Goal: Check status: Check status

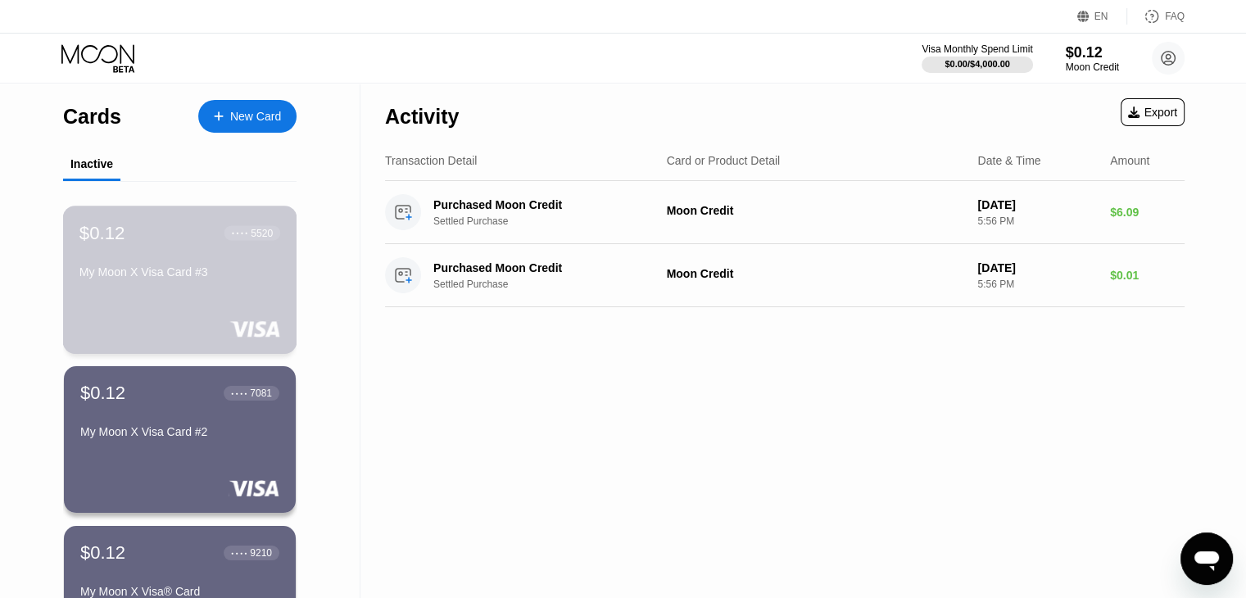
click at [155, 285] on div "My Moon X Visa Card #3" at bounding box center [179, 275] width 201 height 20
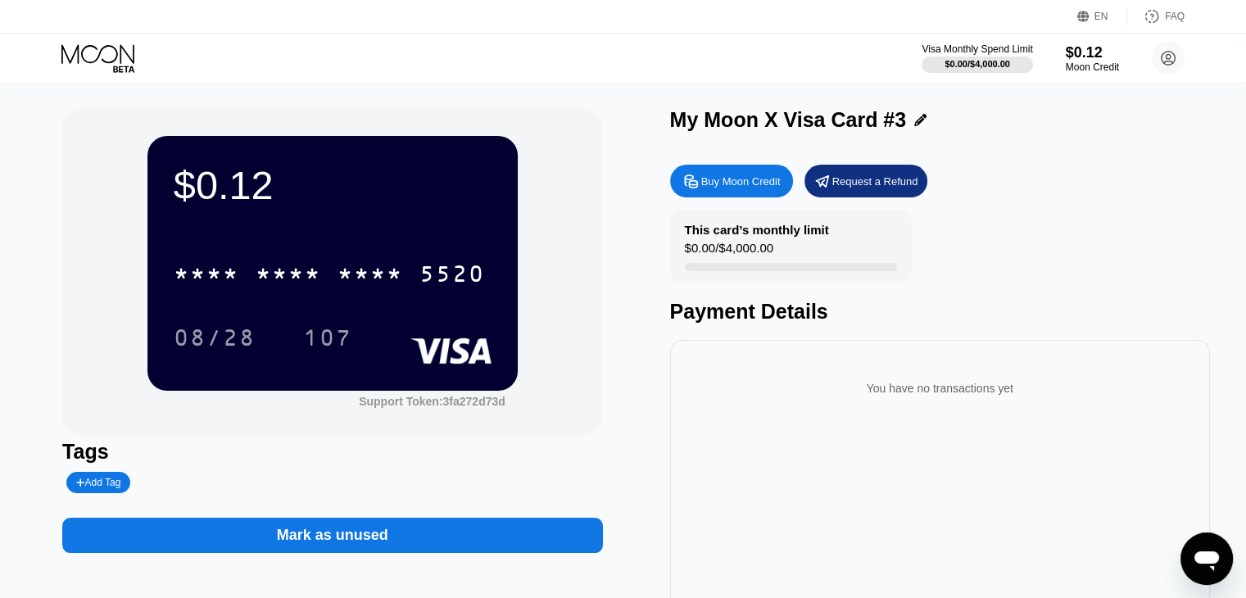
click at [344, 178] on div "$0.12" at bounding box center [333, 185] width 318 height 46
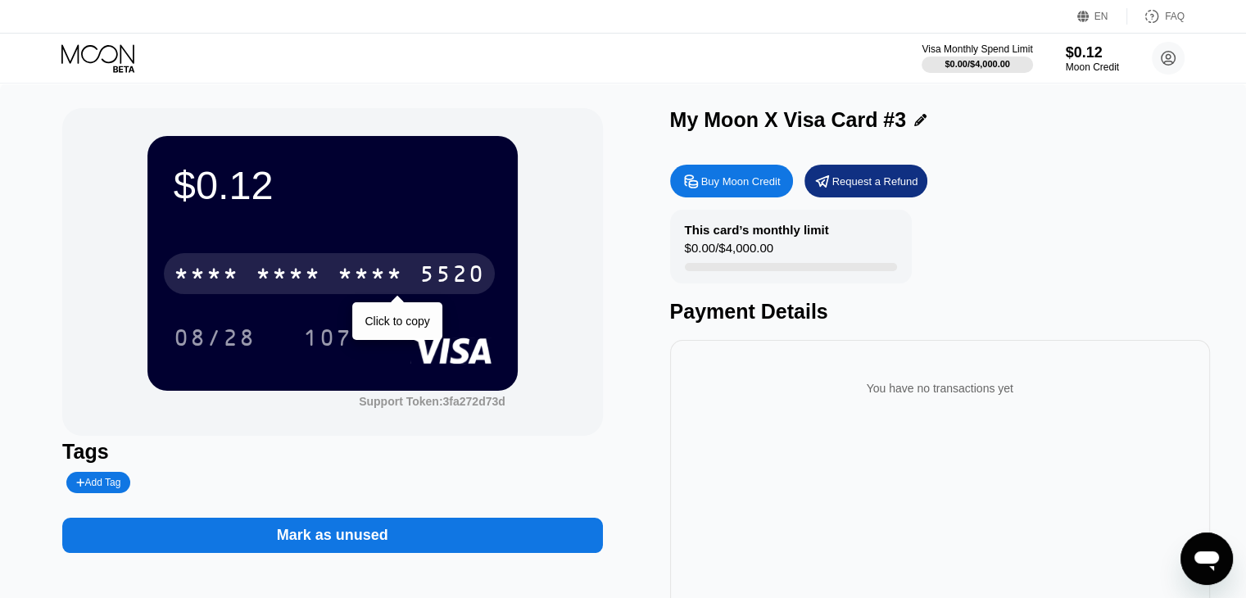
click at [380, 283] on div "* * * *" at bounding box center [370, 276] width 66 height 26
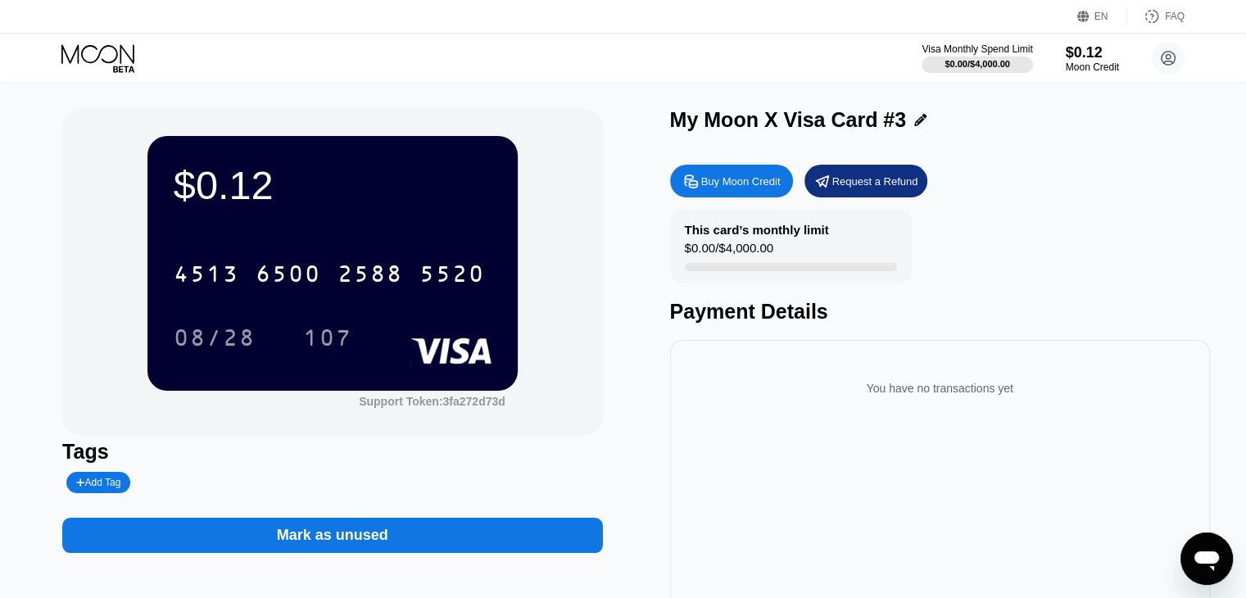
drag, startPoint x: 1117, startPoint y: 224, endPoint x: 1017, endPoint y: 260, distance: 106.2
click at [1117, 224] on div "This card’s monthly limit $0.00 / $4,000.00 Payment Details" at bounding box center [940, 267] width 540 height 114
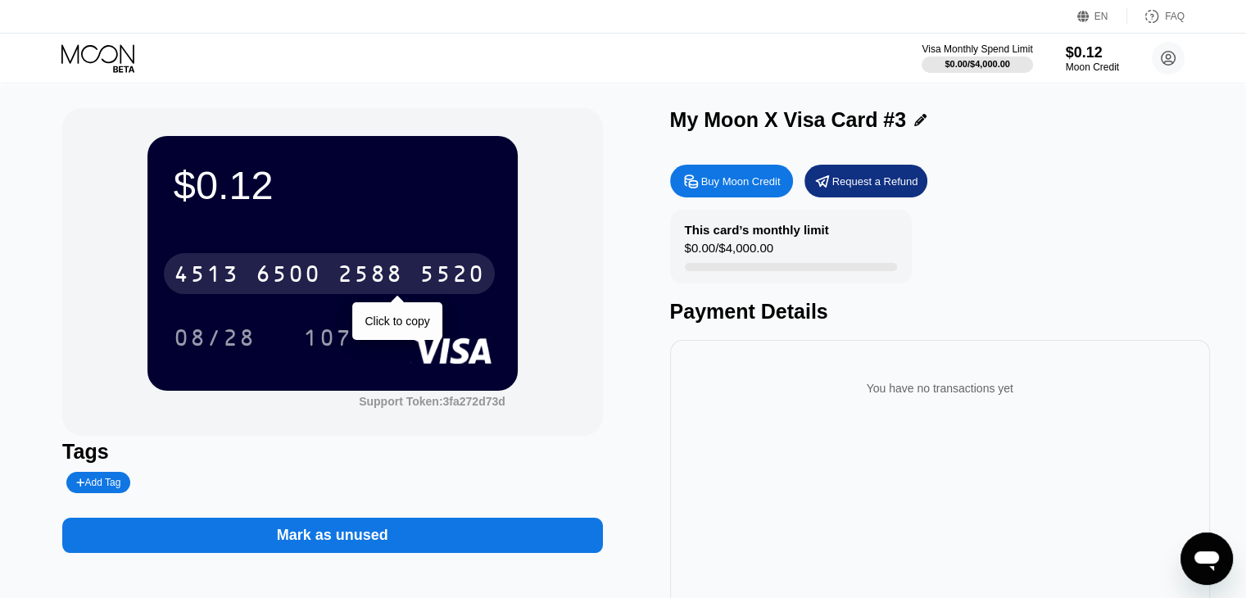
click at [382, 280] on div "2588" at bounding box center [370, 276] width 66 height 26
click at [382, 280] on div "* * * *" at bounding box center [370, 276] width 66 height 26
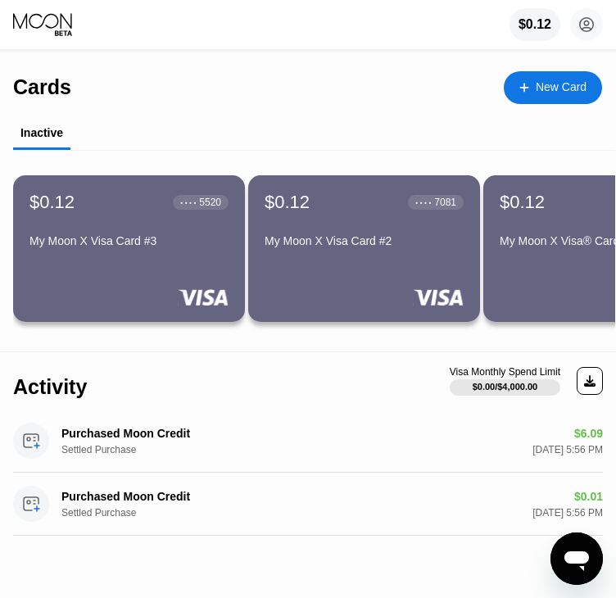
click at [370, 224] on div "$0.12 ● ● ● ● 7081 My Moon X Visa Card #2" at bounding box center [364, 223] width 199 height 62
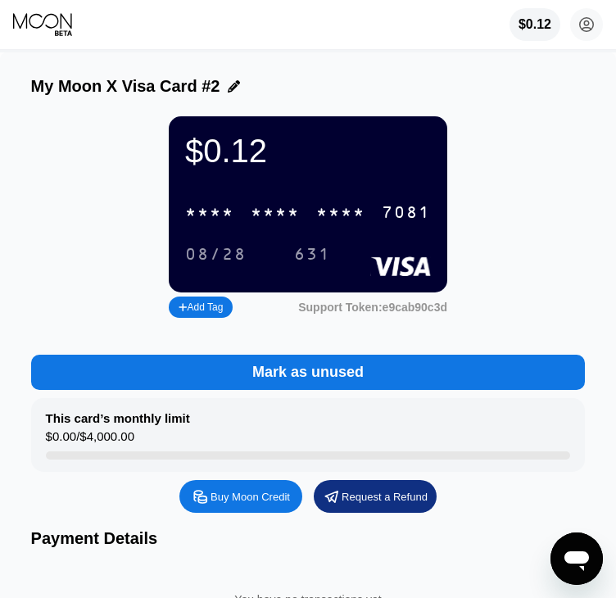
click at [344, 213] on div "* * * * * * * * * * * * 7081" at bounding box center [307, 213] width 265 height 34
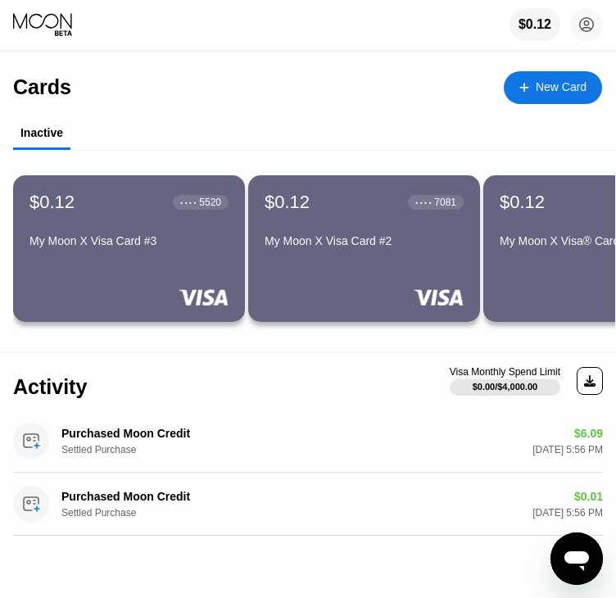
click at [544, 239] on div "My Moon X Visa® Card" at bounding box center [599, 240] width 199 height 13
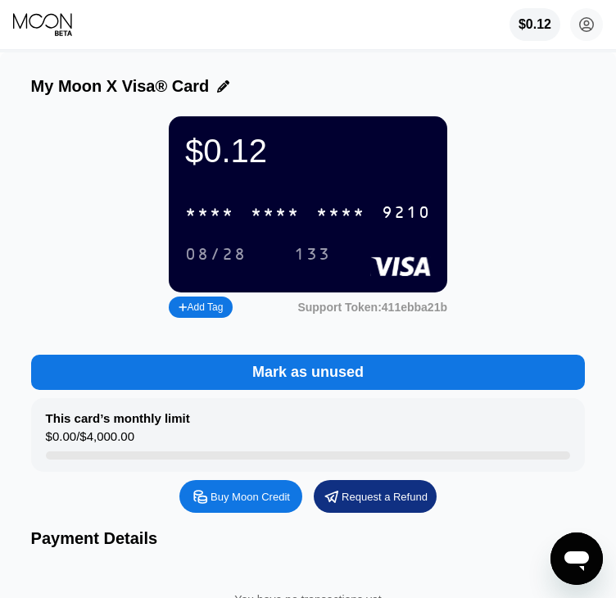
click at [344, 221] on div "* * * *" at bounding box center [340, 213] width 49 height 19
